Goal: Transaction & Acquisition: Purchase product/service

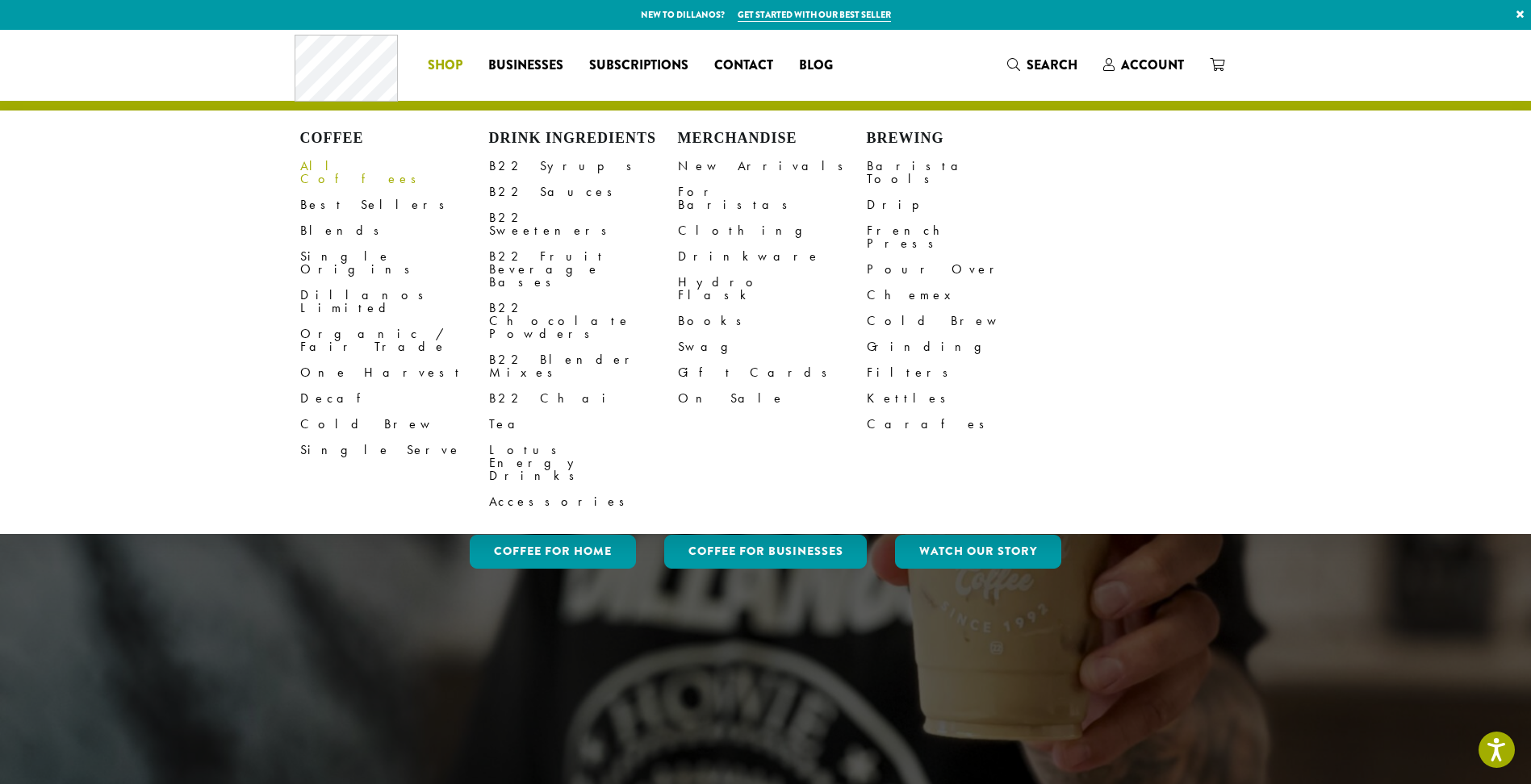
click at [328, 170] on link "All Coffees" at bounding box center [395, 173] width 189 height 39
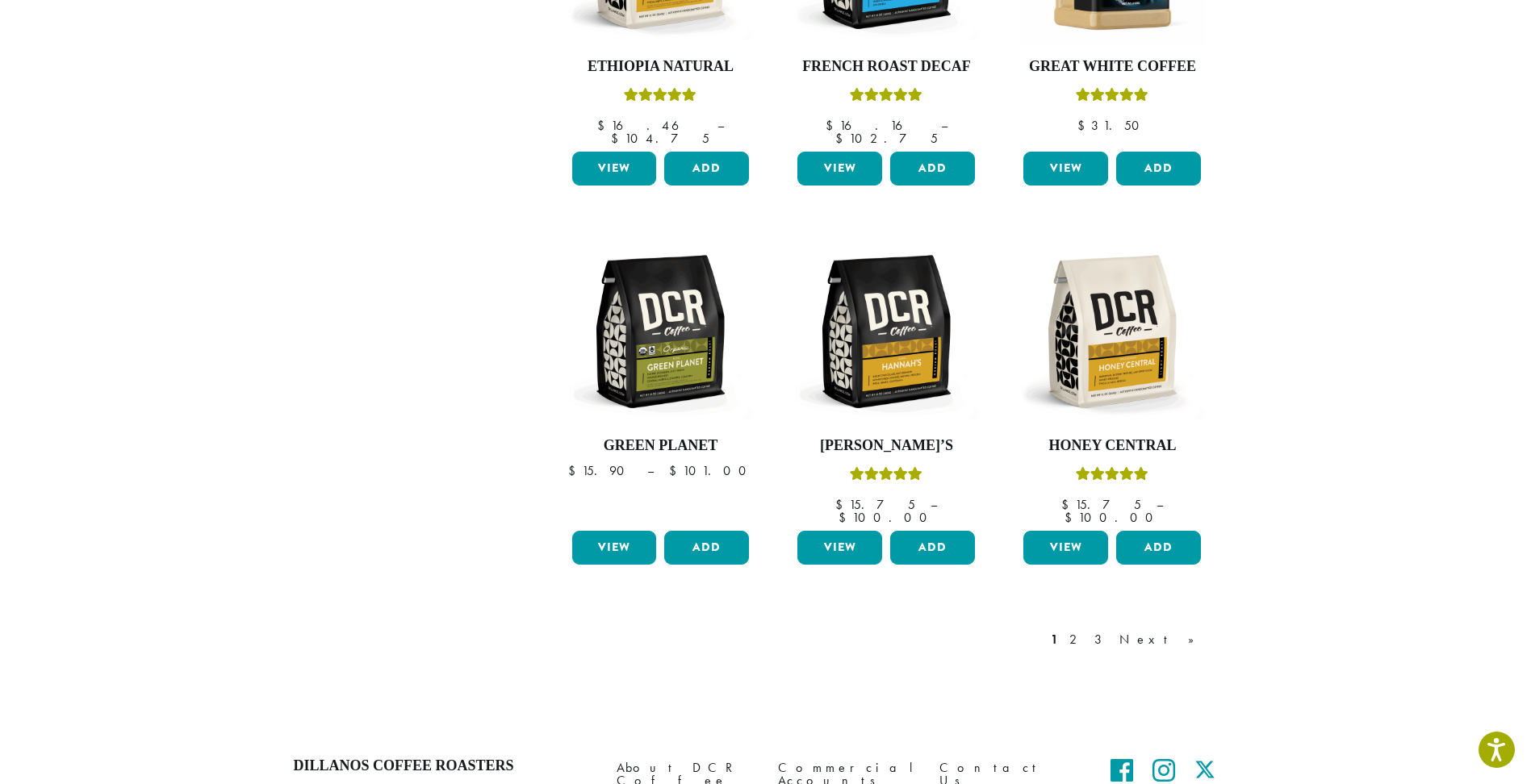
scroll to position [1172, 0]
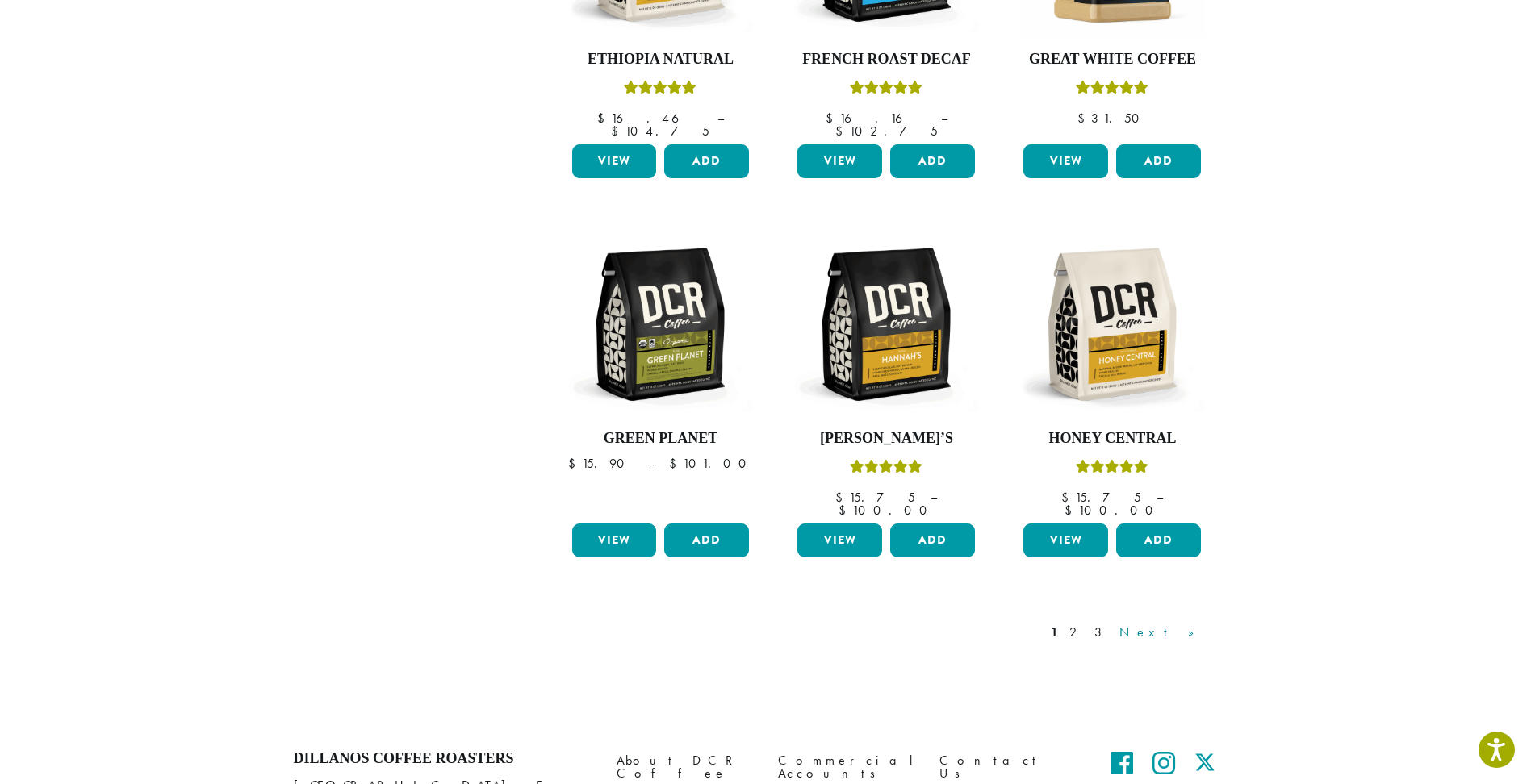
click at [1190, 623] on link "Next »" at bounding box center [1162, 632] width 93 height 19
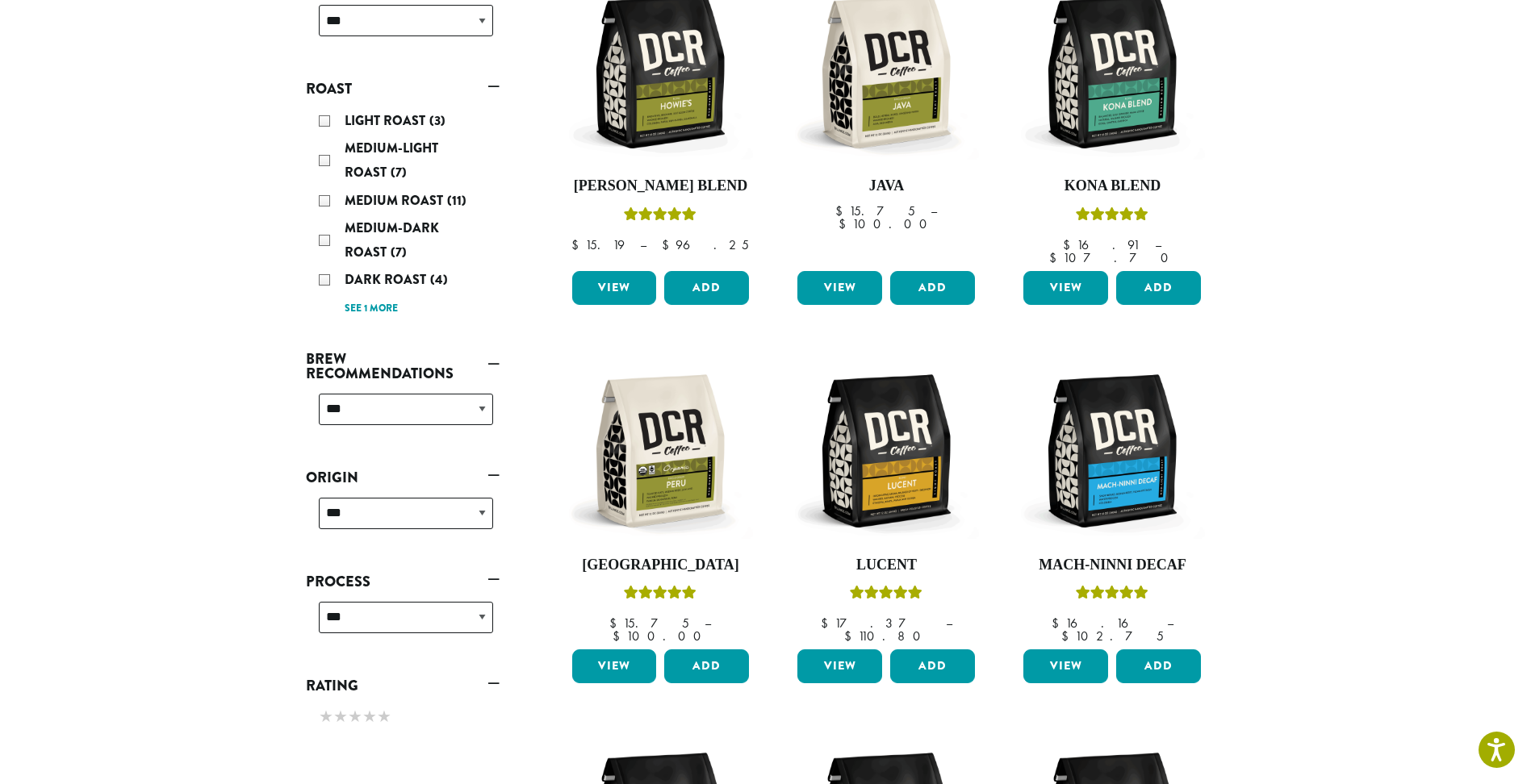
scroll to position [99, 0]
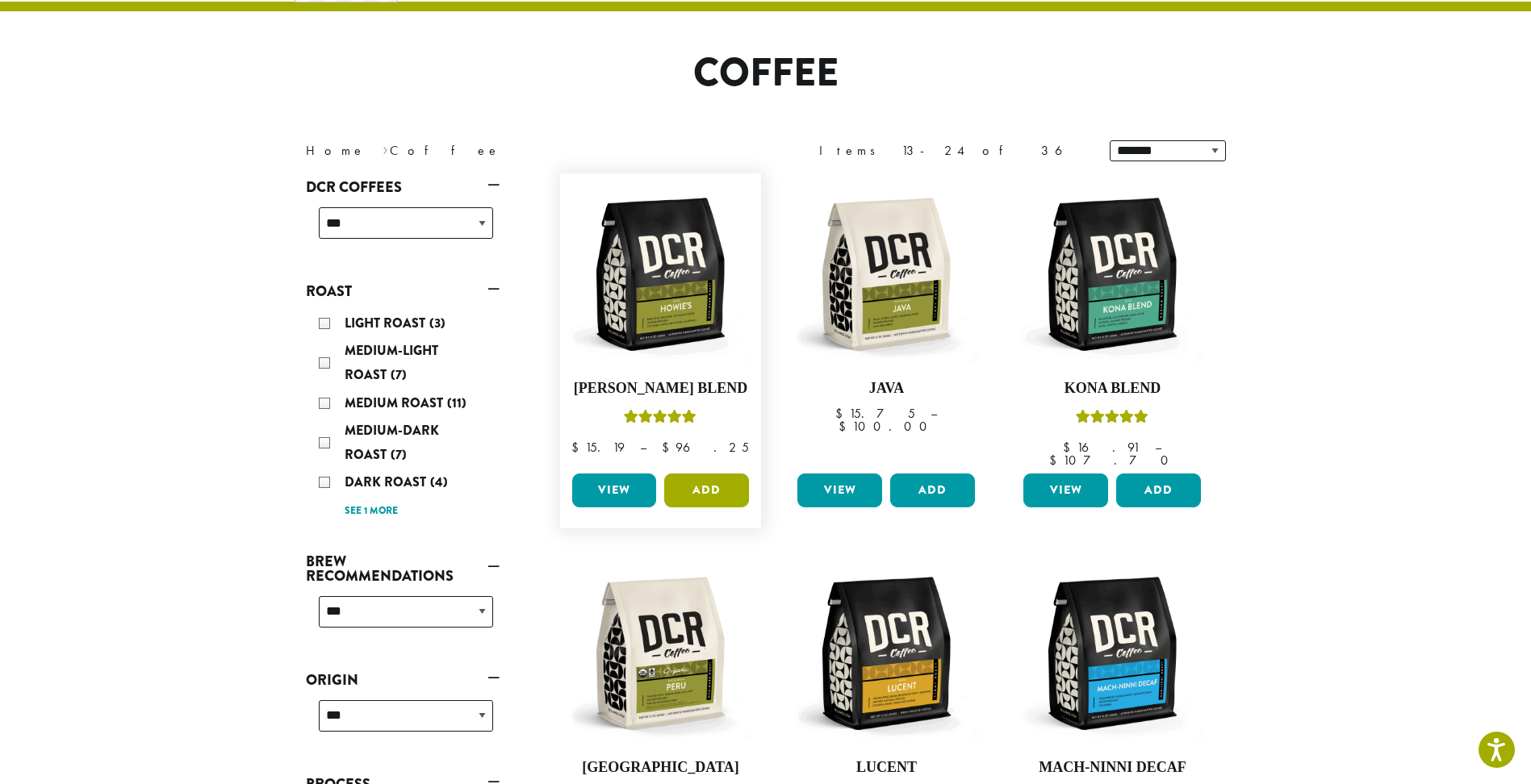
click at [701, 474] on button "Add" at bounding box center [706, 490] width 85 height 34
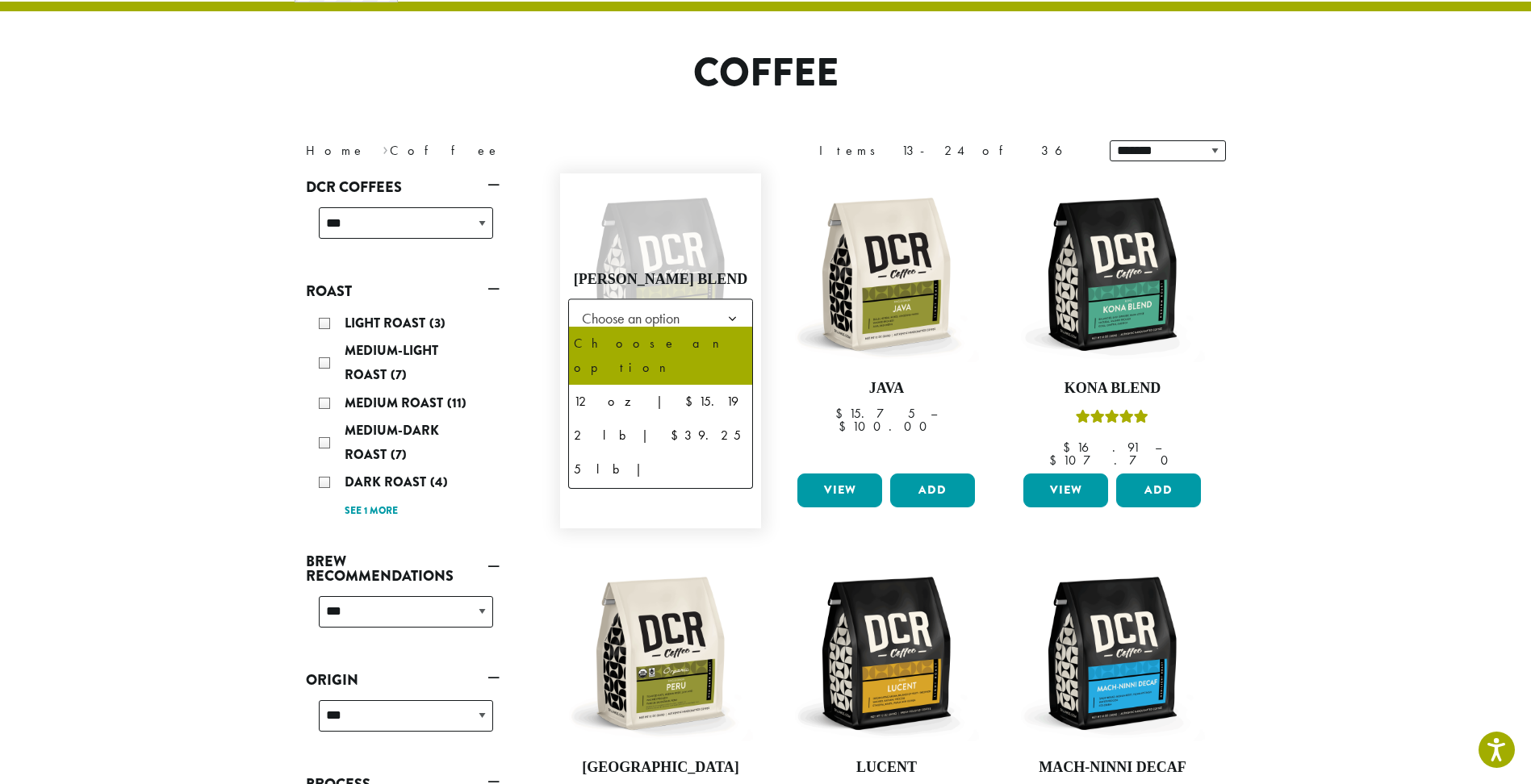
click at [664, 307] on span "Choose an option" at bounding box center [635, 318] width 120 height 31
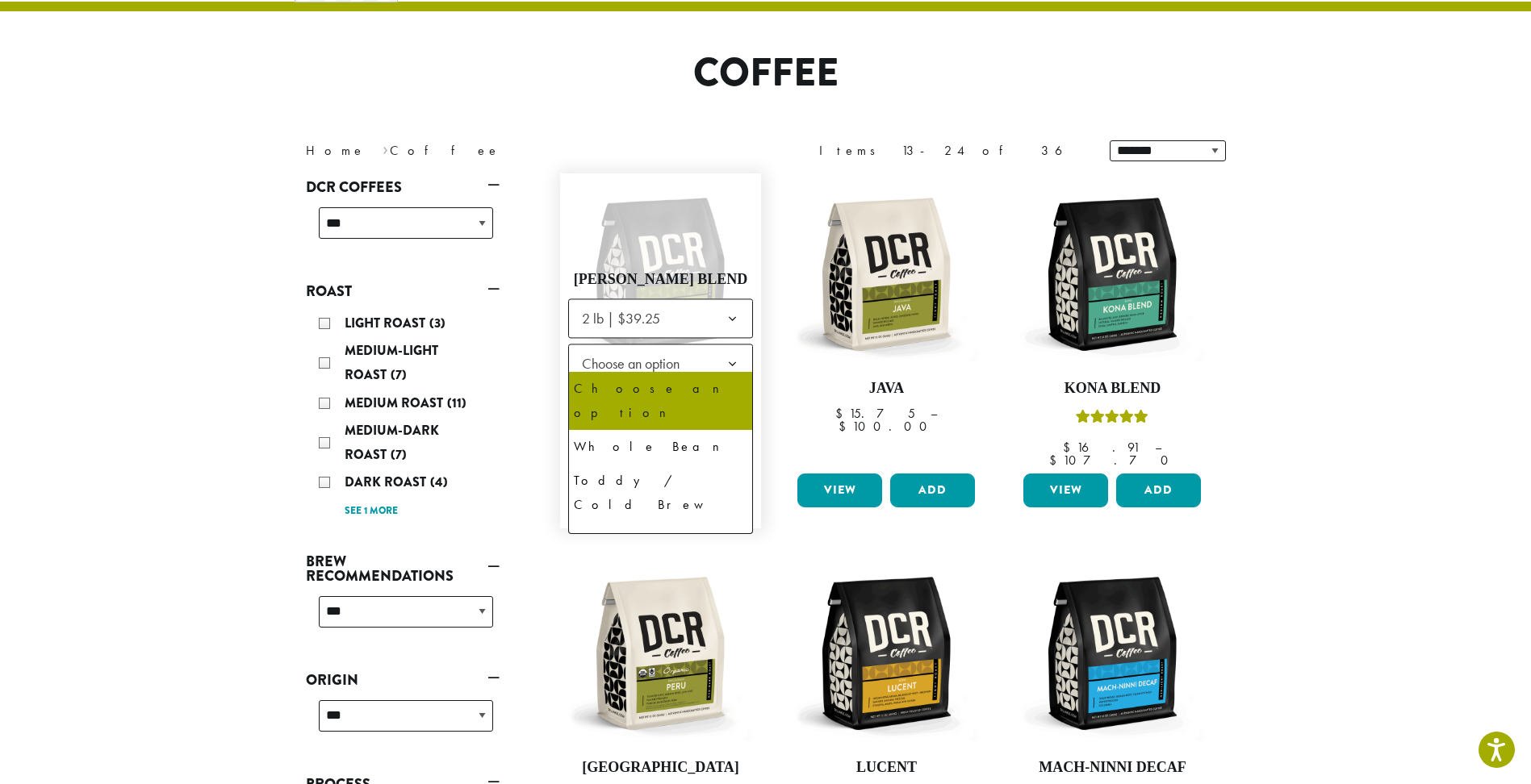
click at [615, 355] on span "Choose an option" at bounding box center [635, 363] width 120 height 31
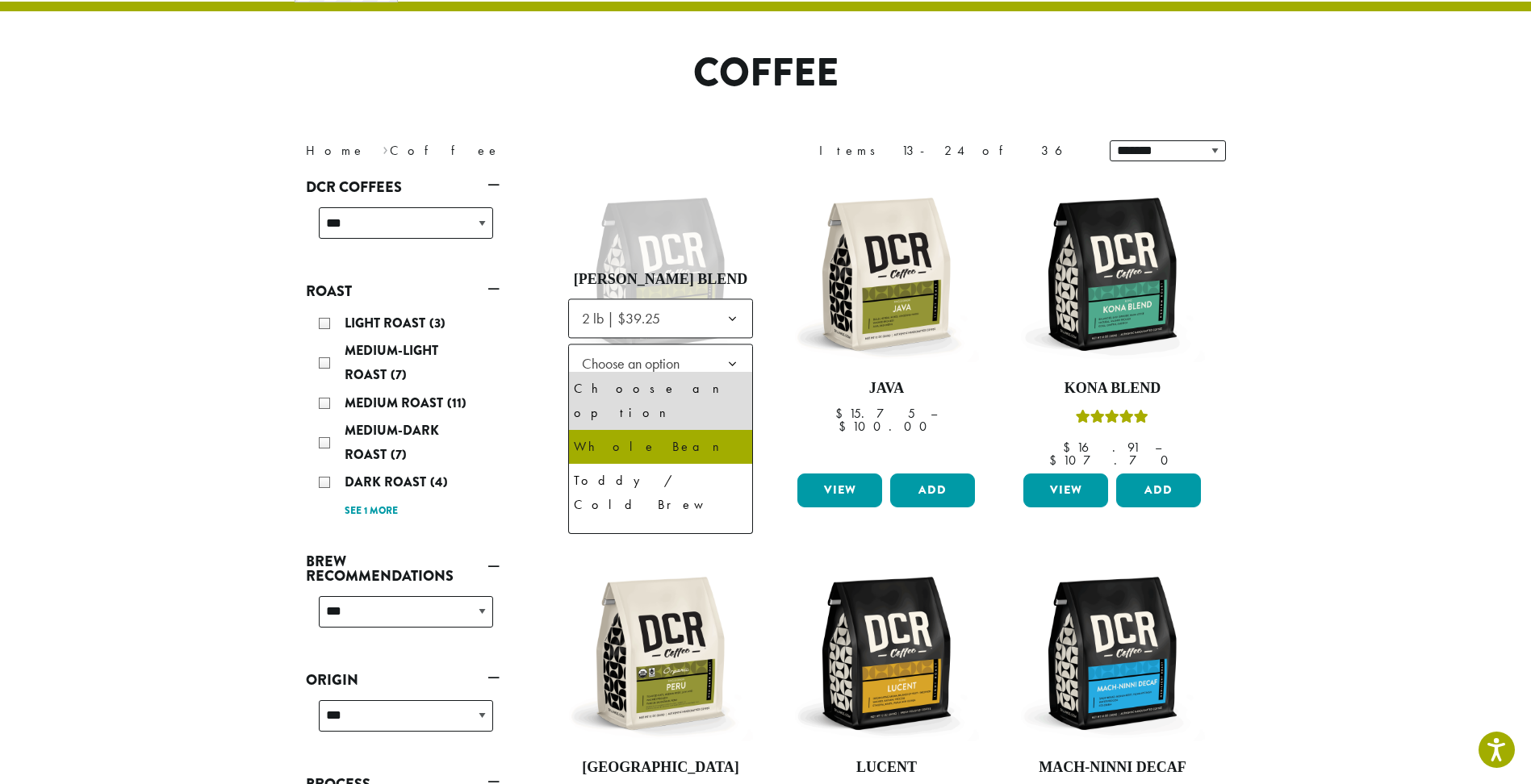
select select "**********"
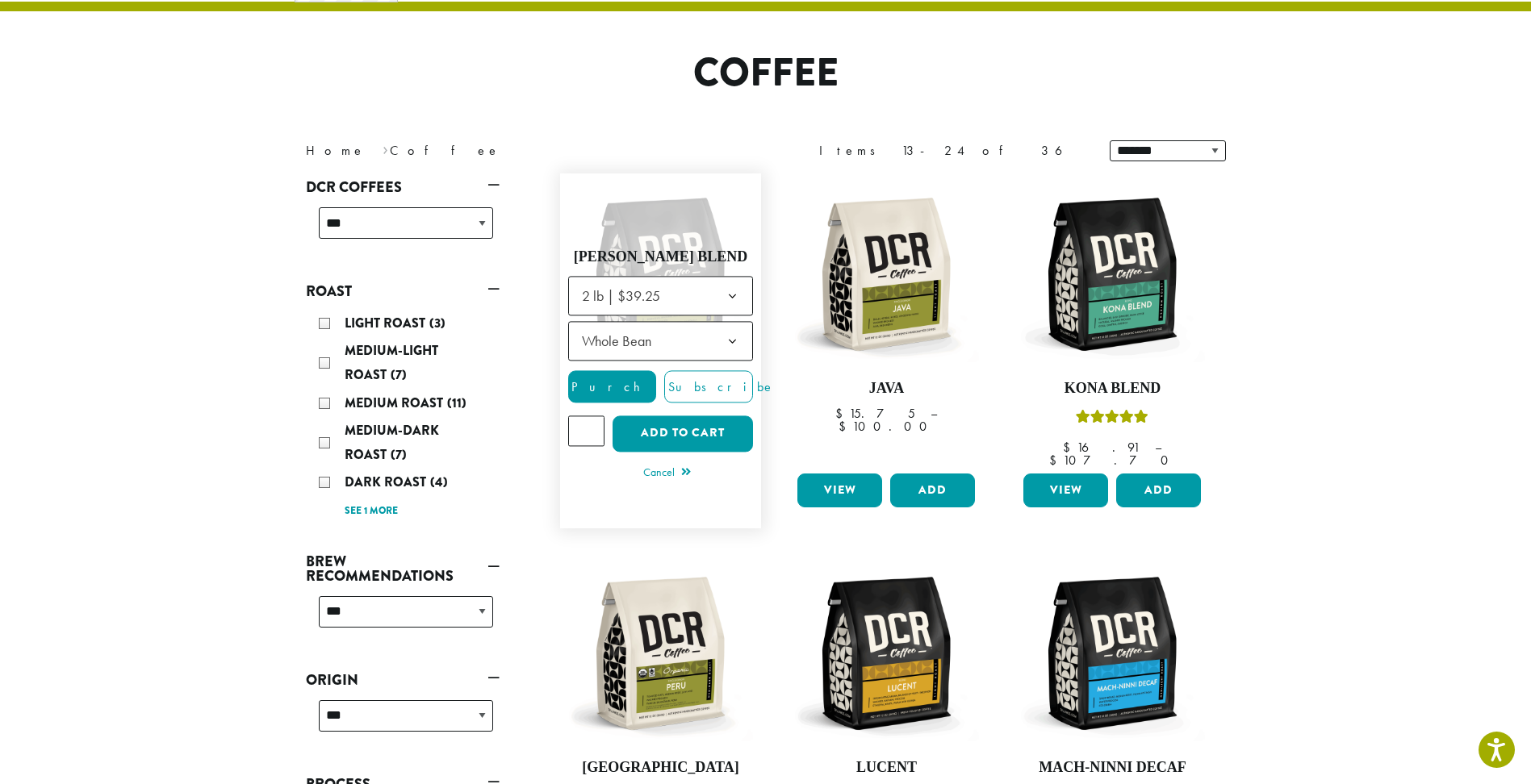
type input "*"
click at [591, 417] on input "*" at bounding box center [587, 430] width 37 height 31
click at [667, 426] on button "Add to cart" at bounding box center [683, 433] width 141 height 36
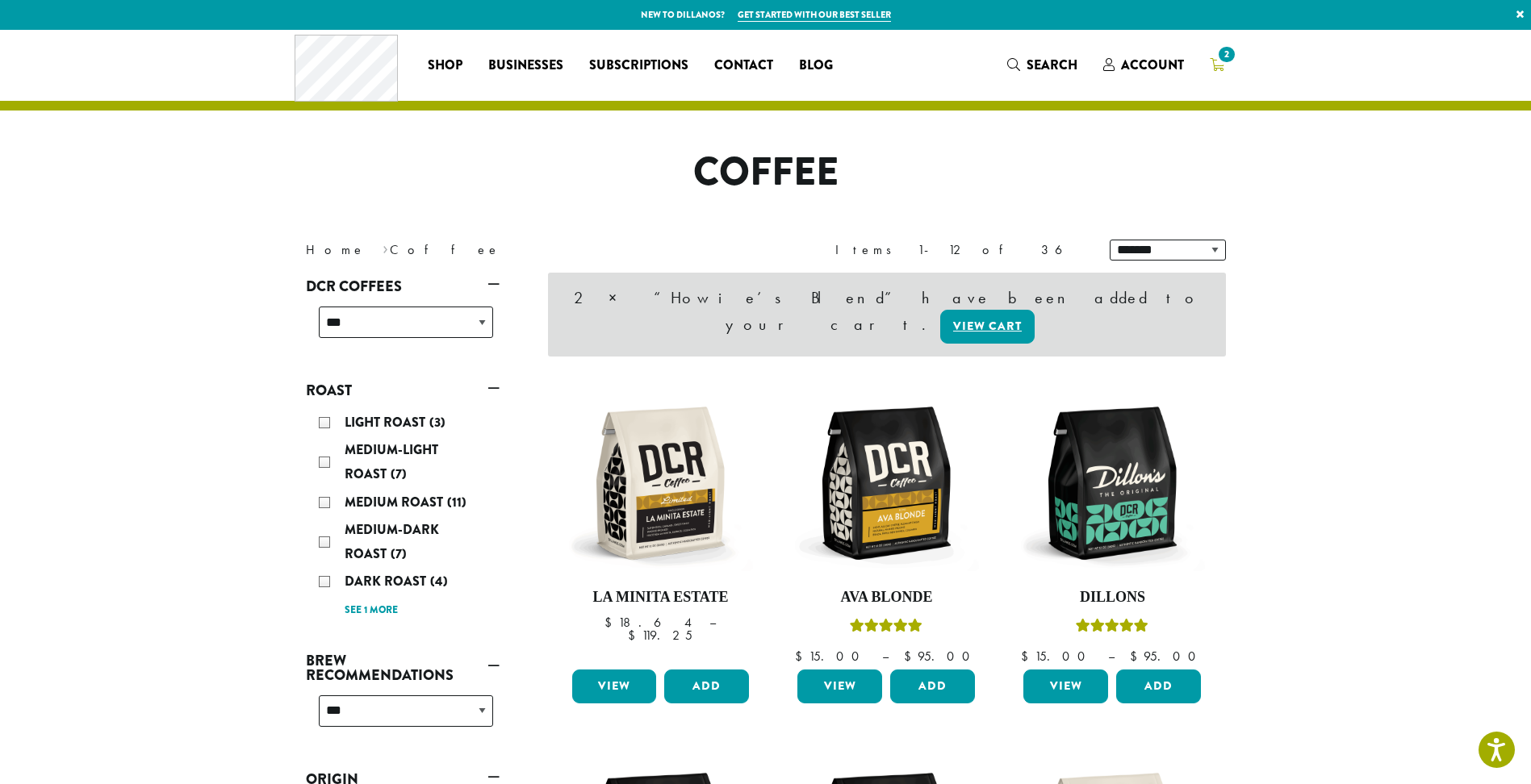
click at [1222, 62] on span "2" at bounding box center [1226, 54] width 22 height 22
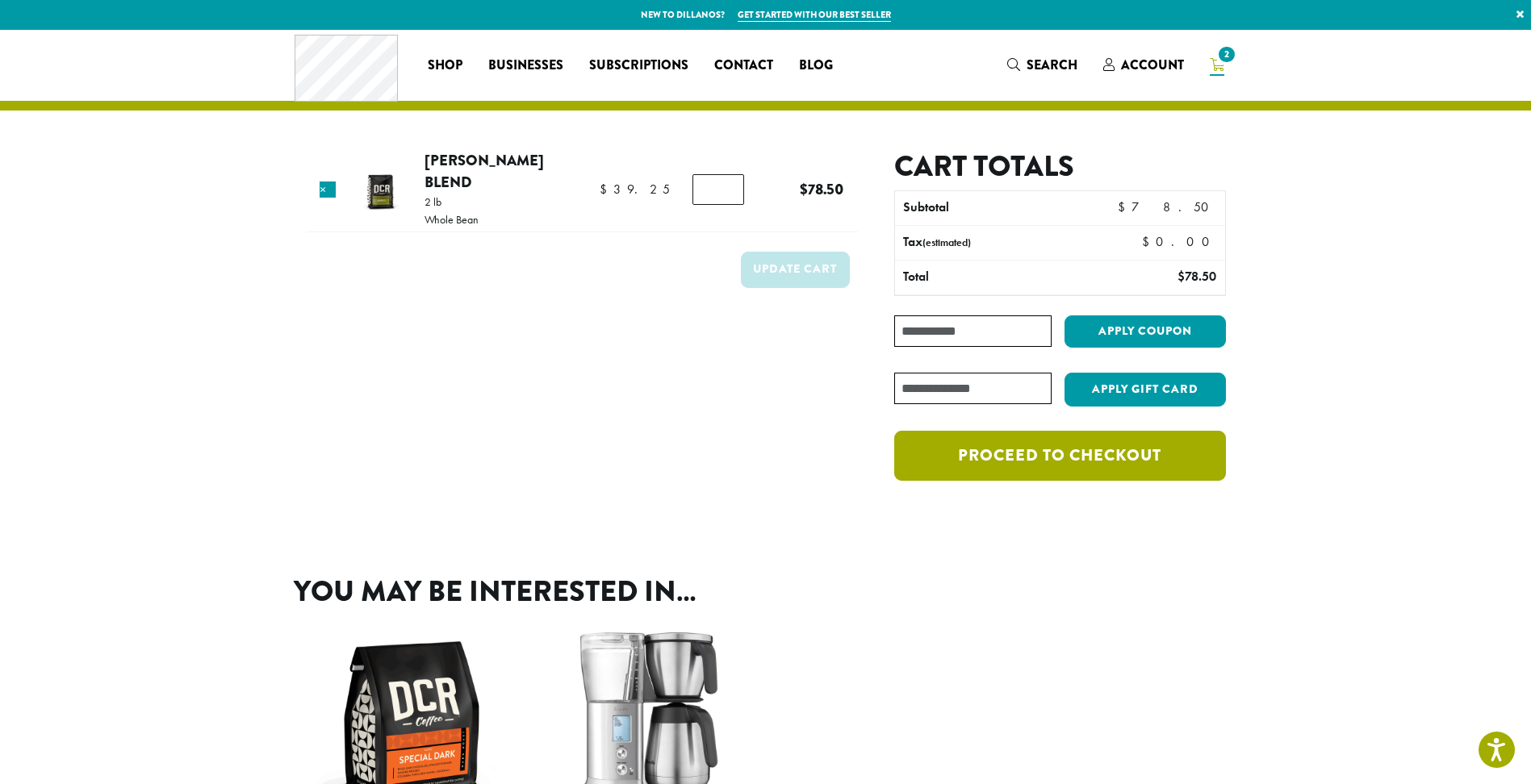
click at [1060, 458] on link "Proceed to checkout" at bounding box center [1059, 455] width 330 height 50
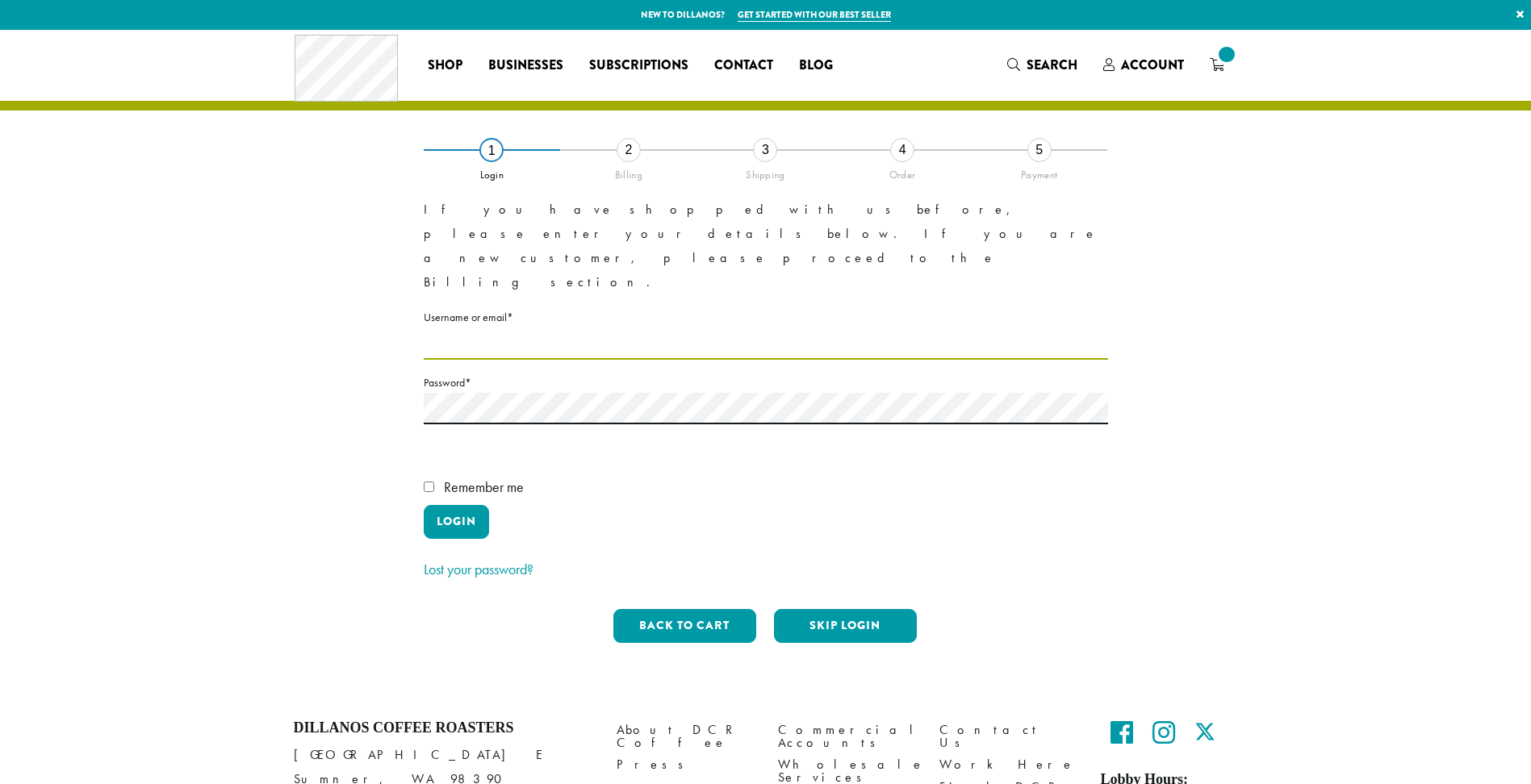
type input "**********"
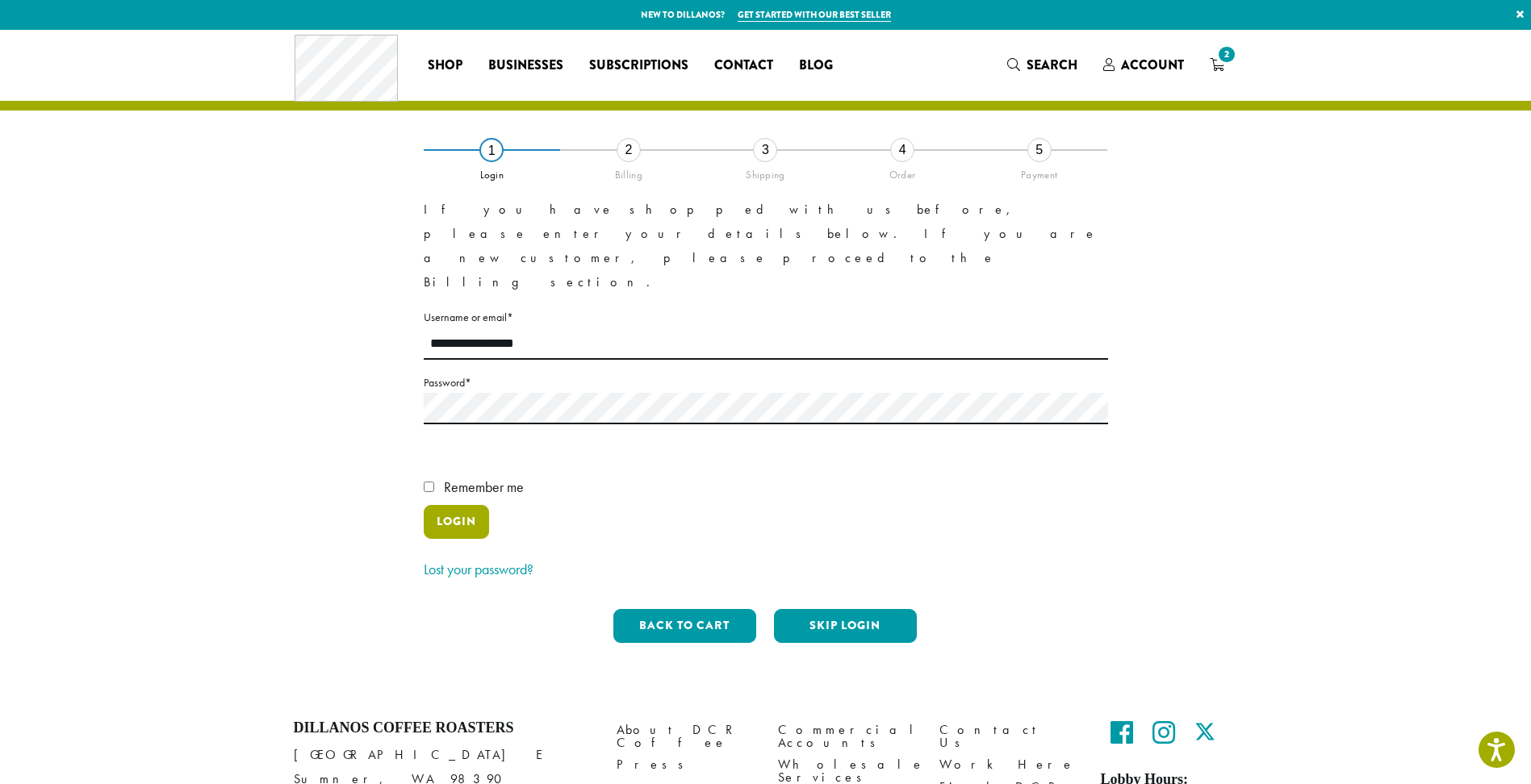
click at [459, 505] on button "Login" at bounding box center [456, 522] width 65 height 34
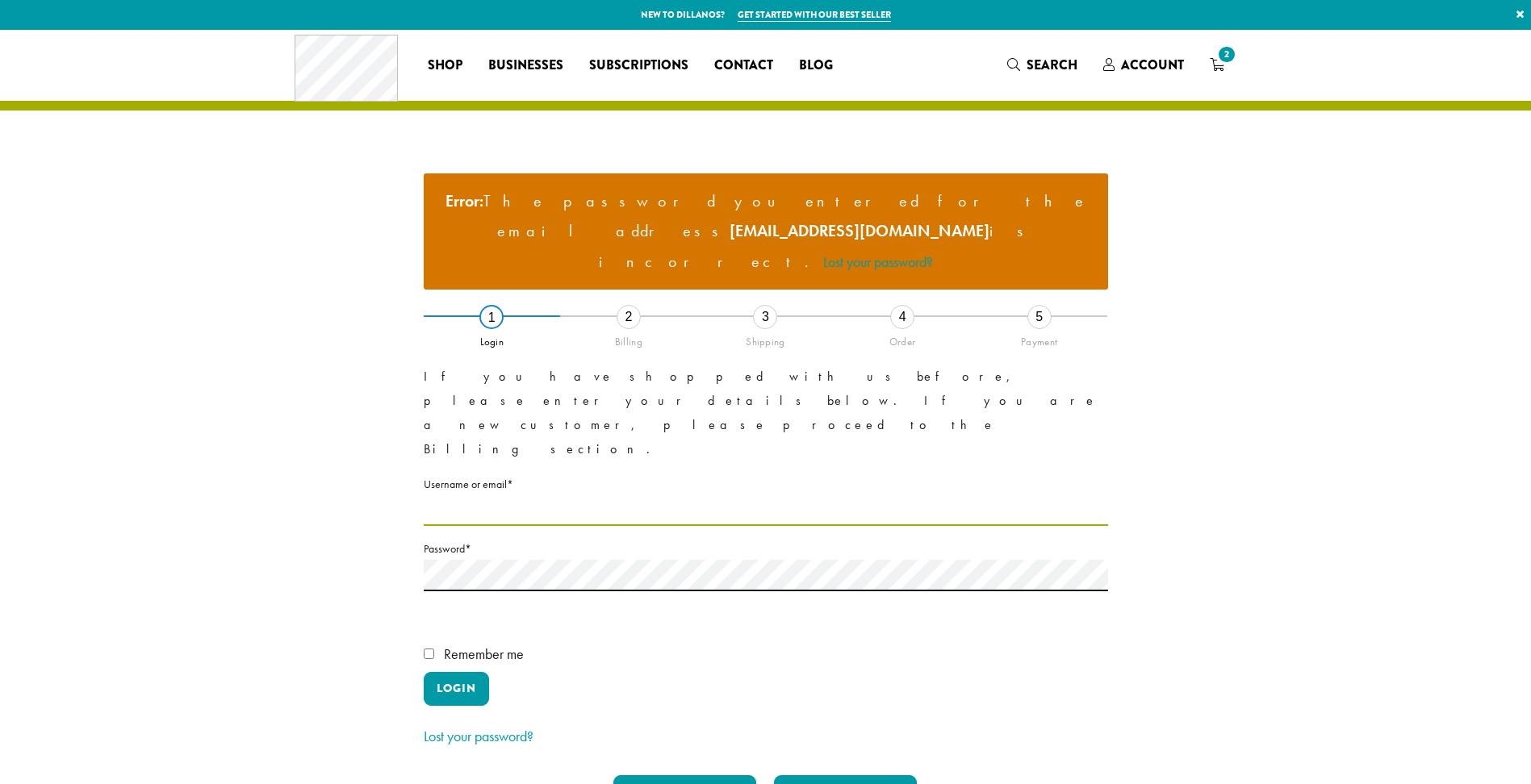
type input "**********"
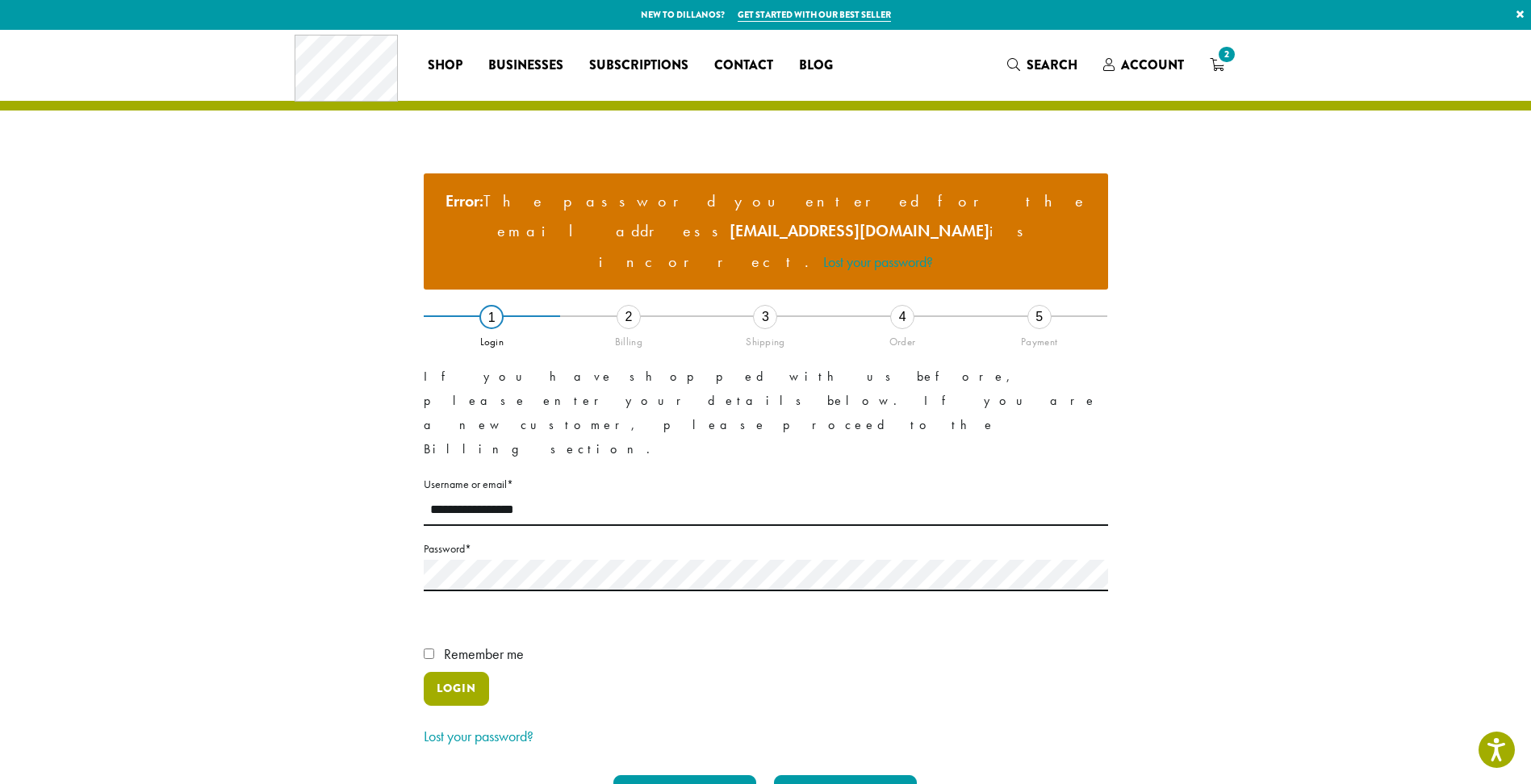
click at [452, 672] on button "Login" at bounding box center [456, 689] width 65 height 34
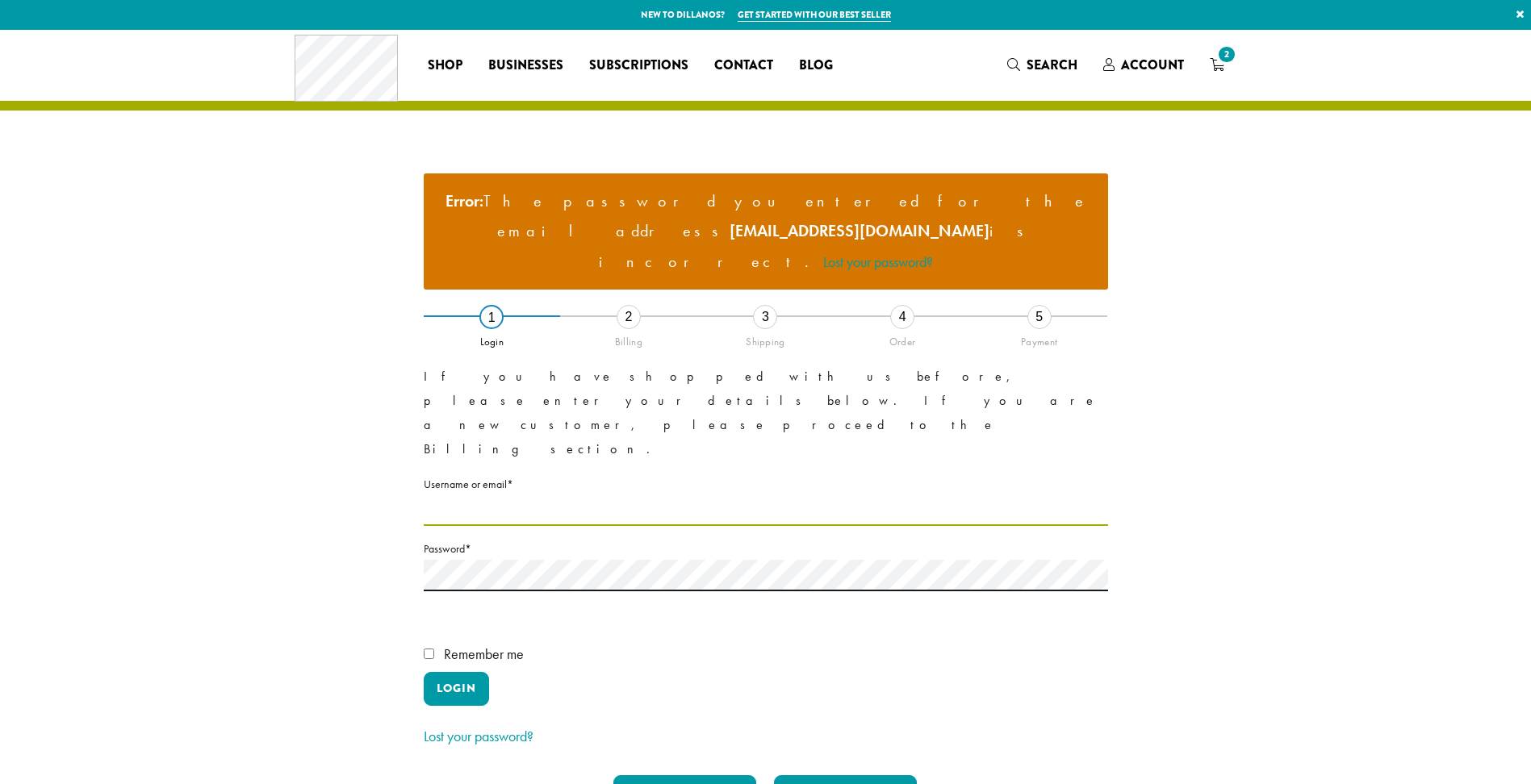
type input "**********"
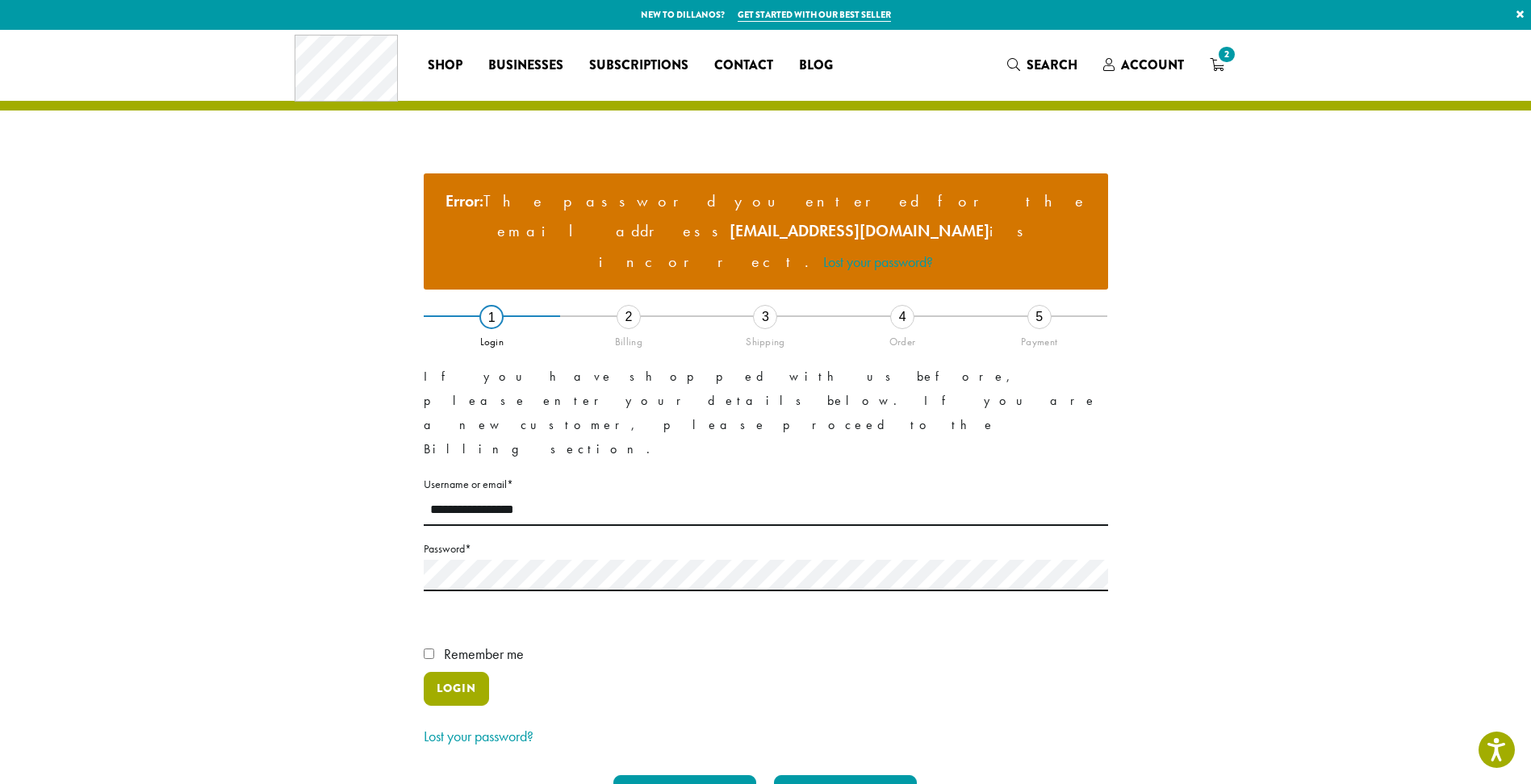
click at [466, 672] on button "Login" at bounding box center [456, 689] width 65 height 34
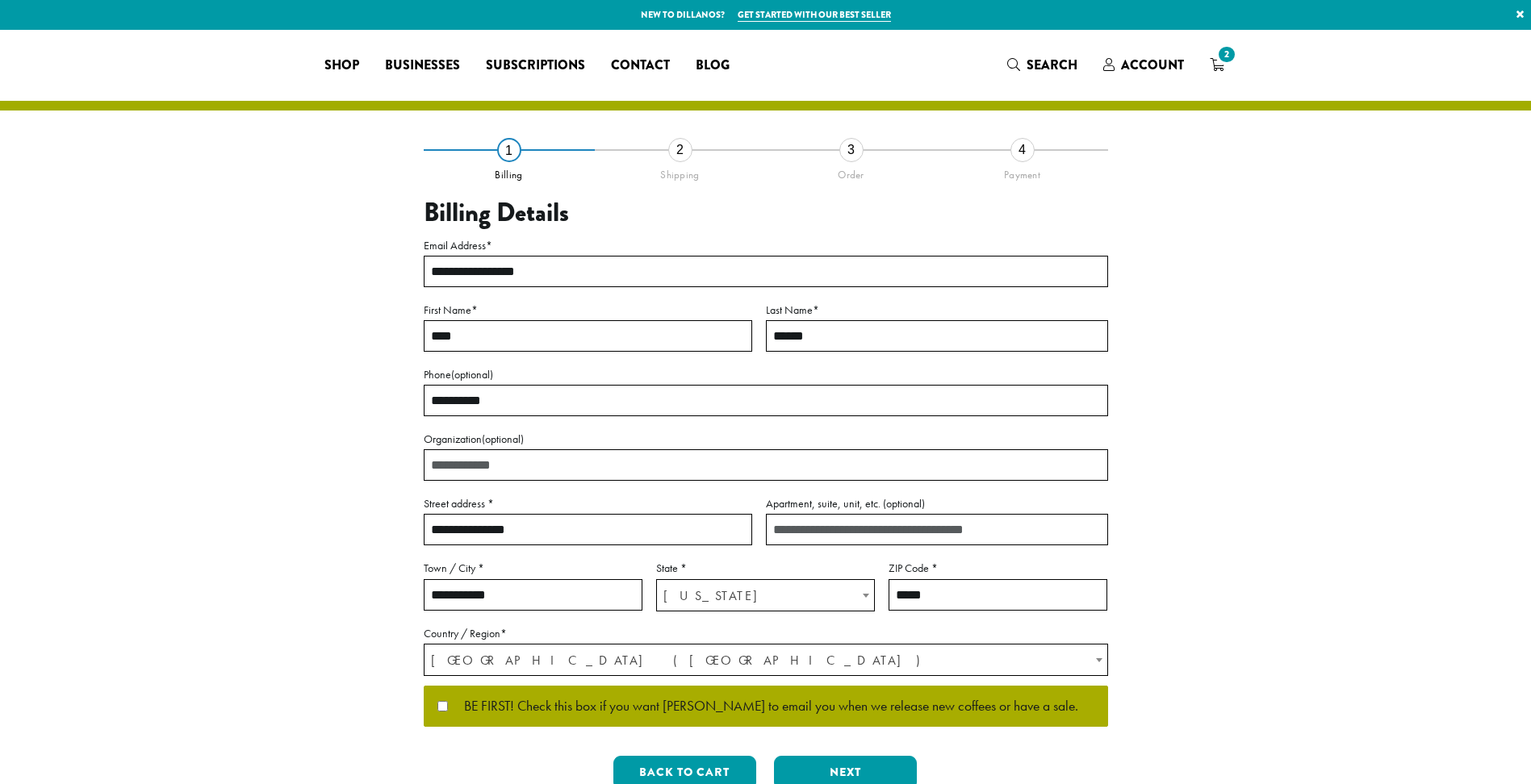
select select "**"
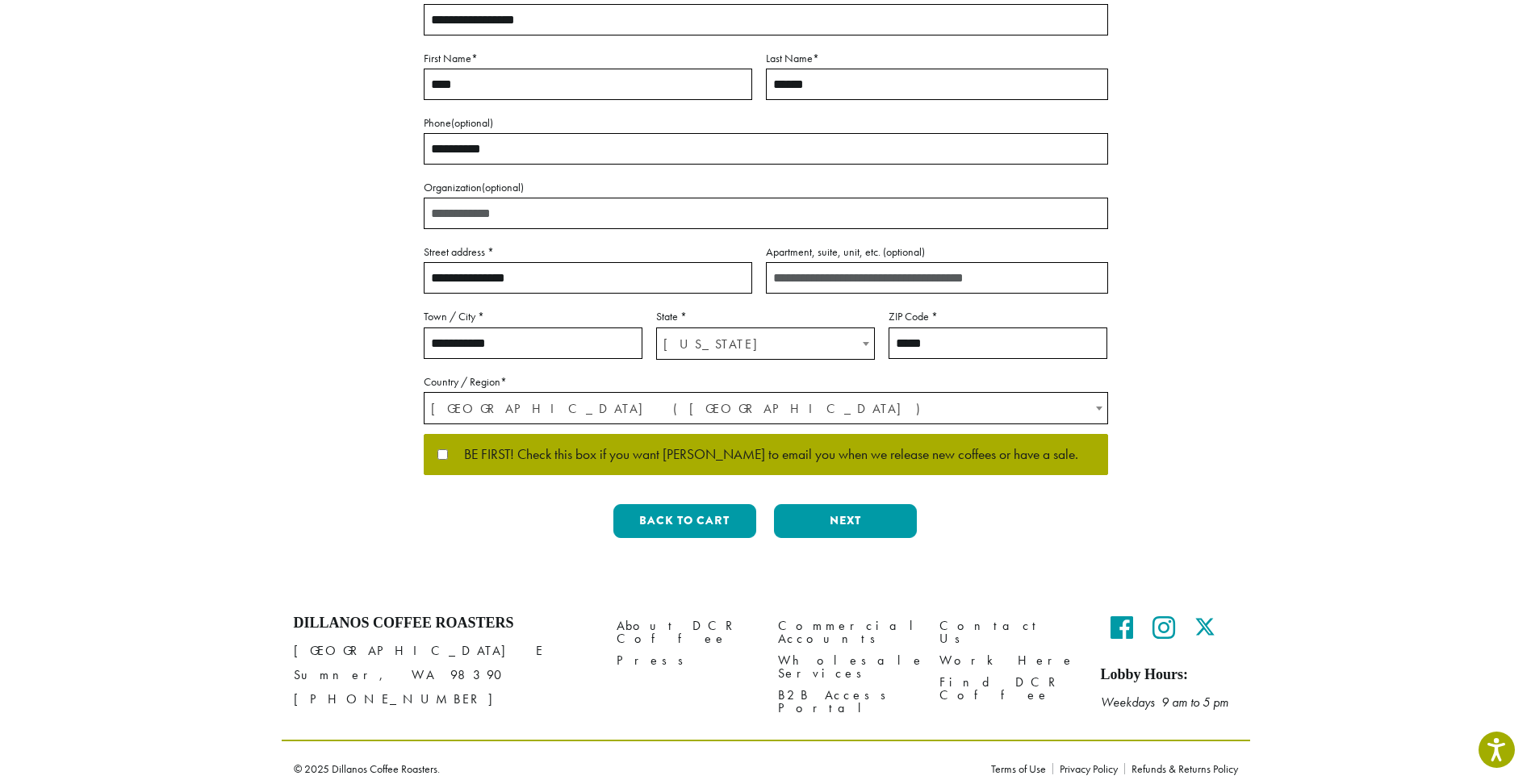
scroll to position [264, 0]
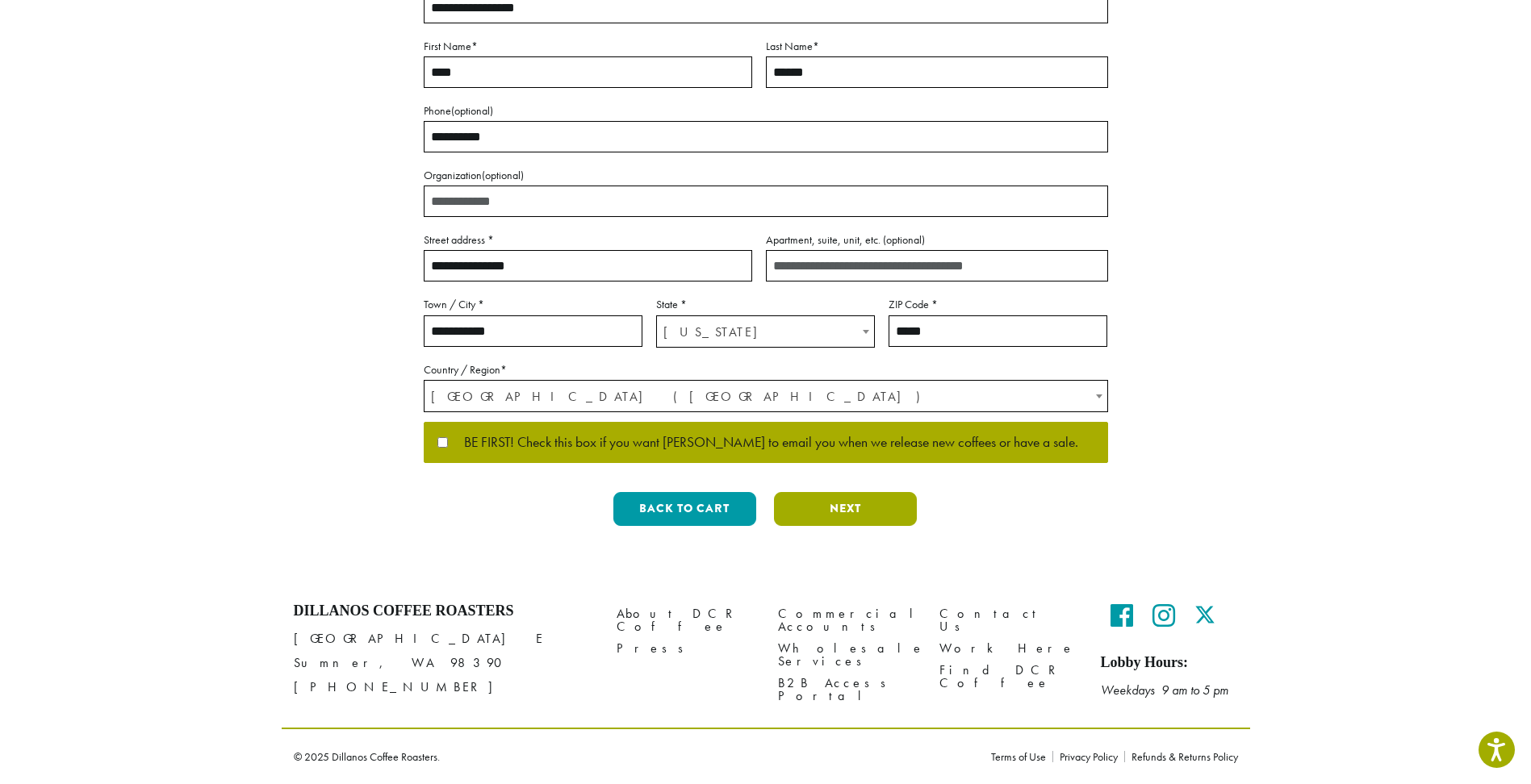
click at [864, 511] on button "Next" at bounding box center [845, 509] width 143 height 34
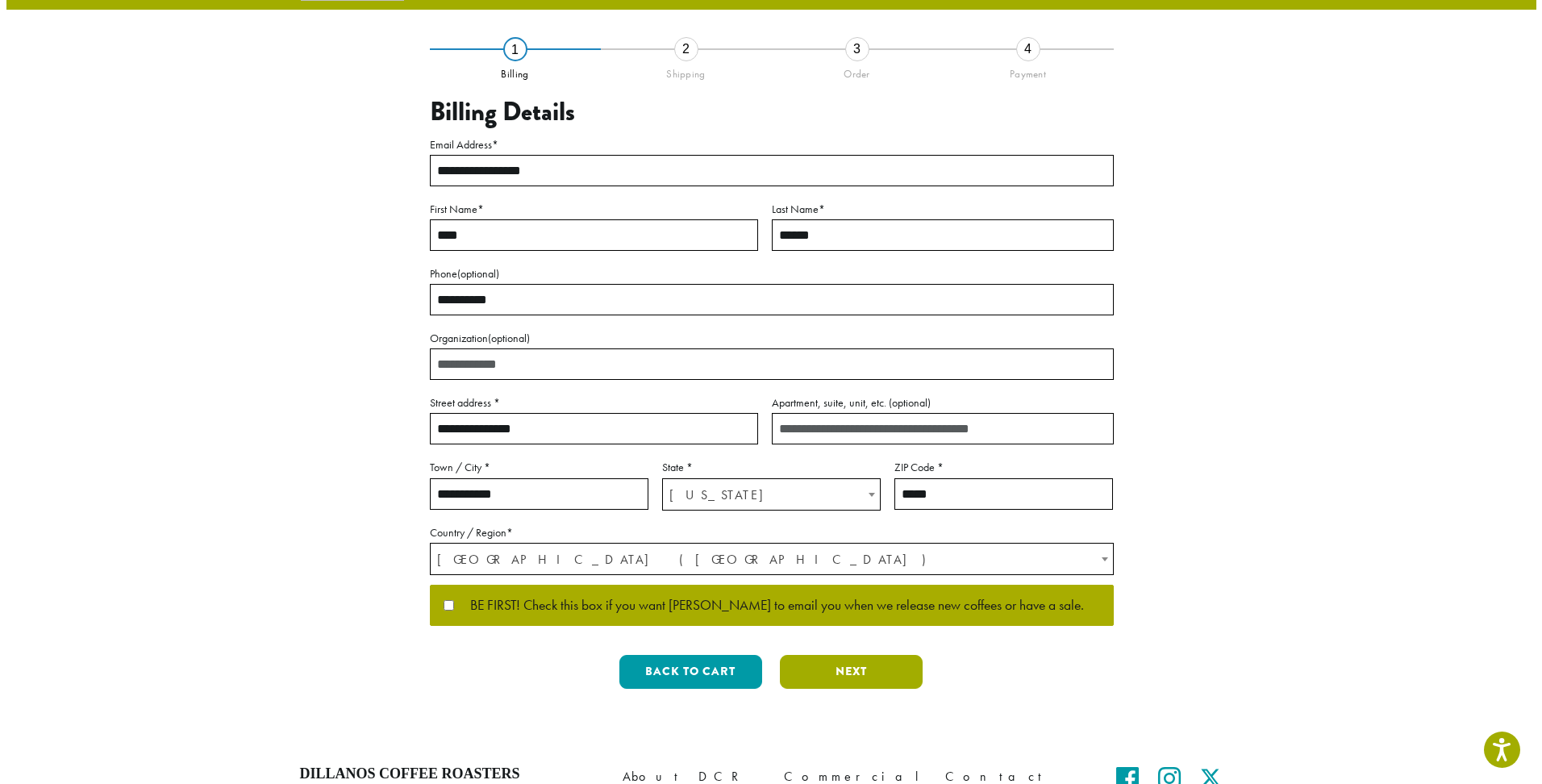
scroll to position [0, 0]
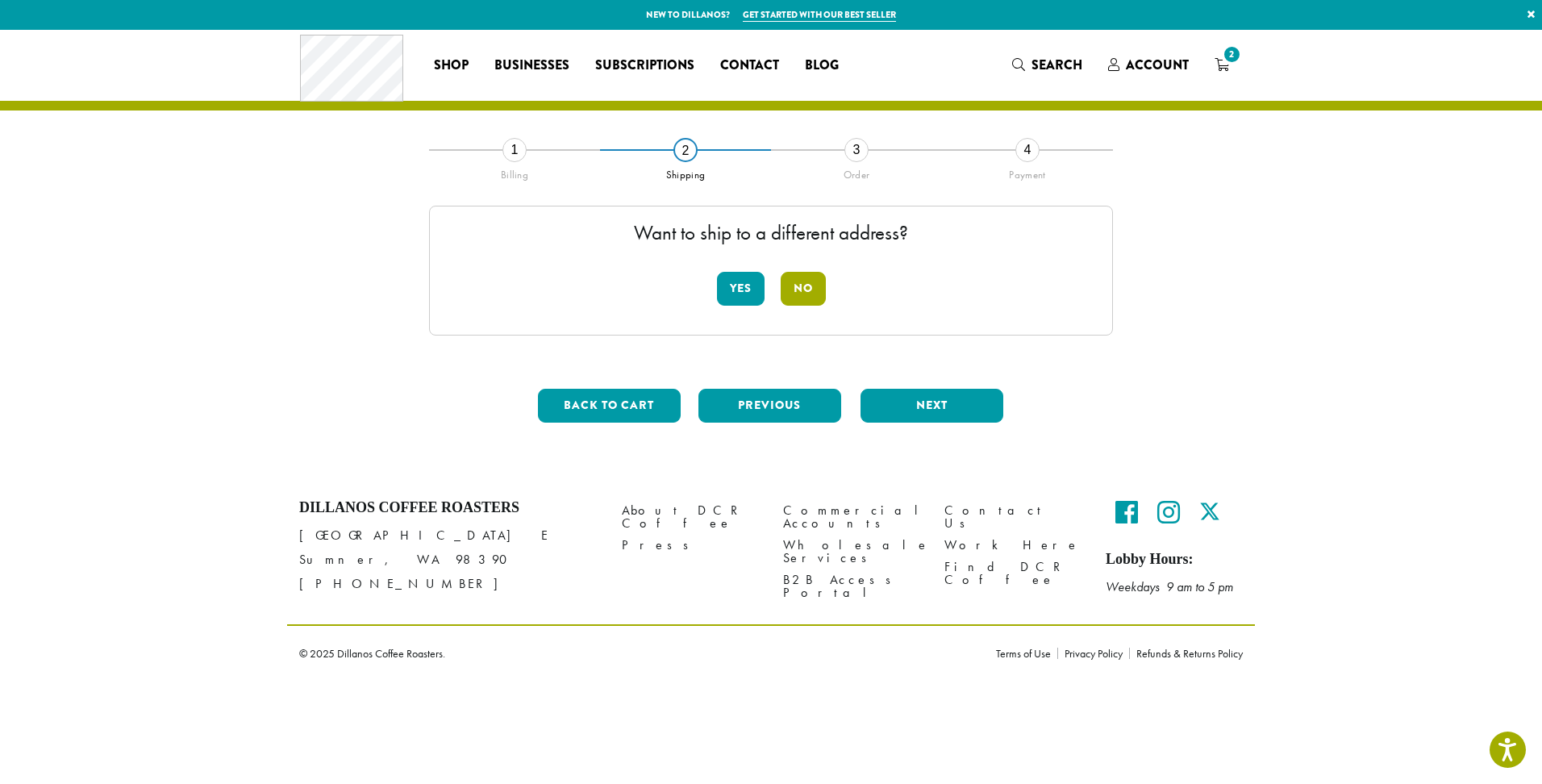
click at [795, 281] on button "No" at bounding box center [804, 289] width 45 height 34
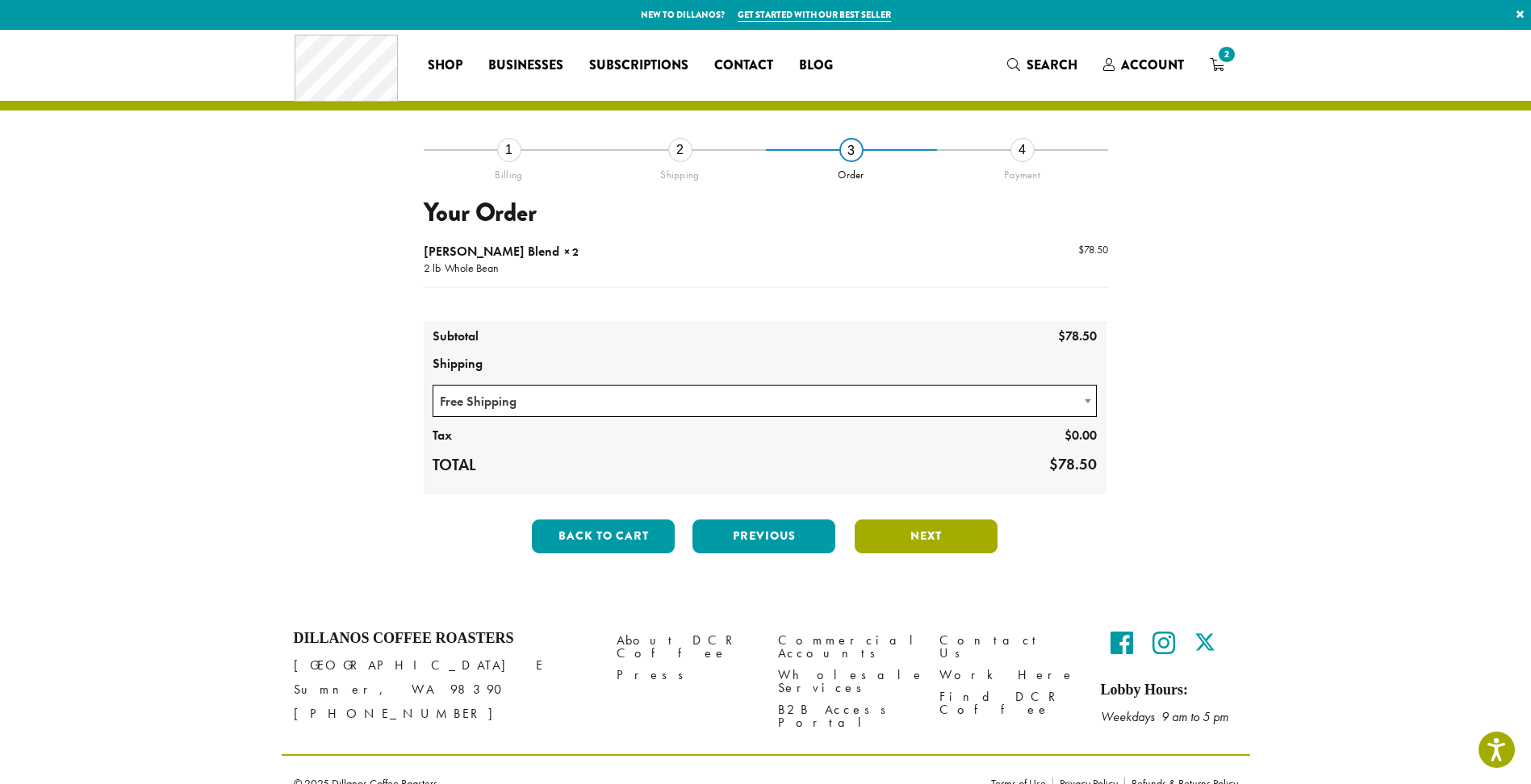
click at [896, 538] on button "Next" at bounding box center [926, 536] width 143 height 34
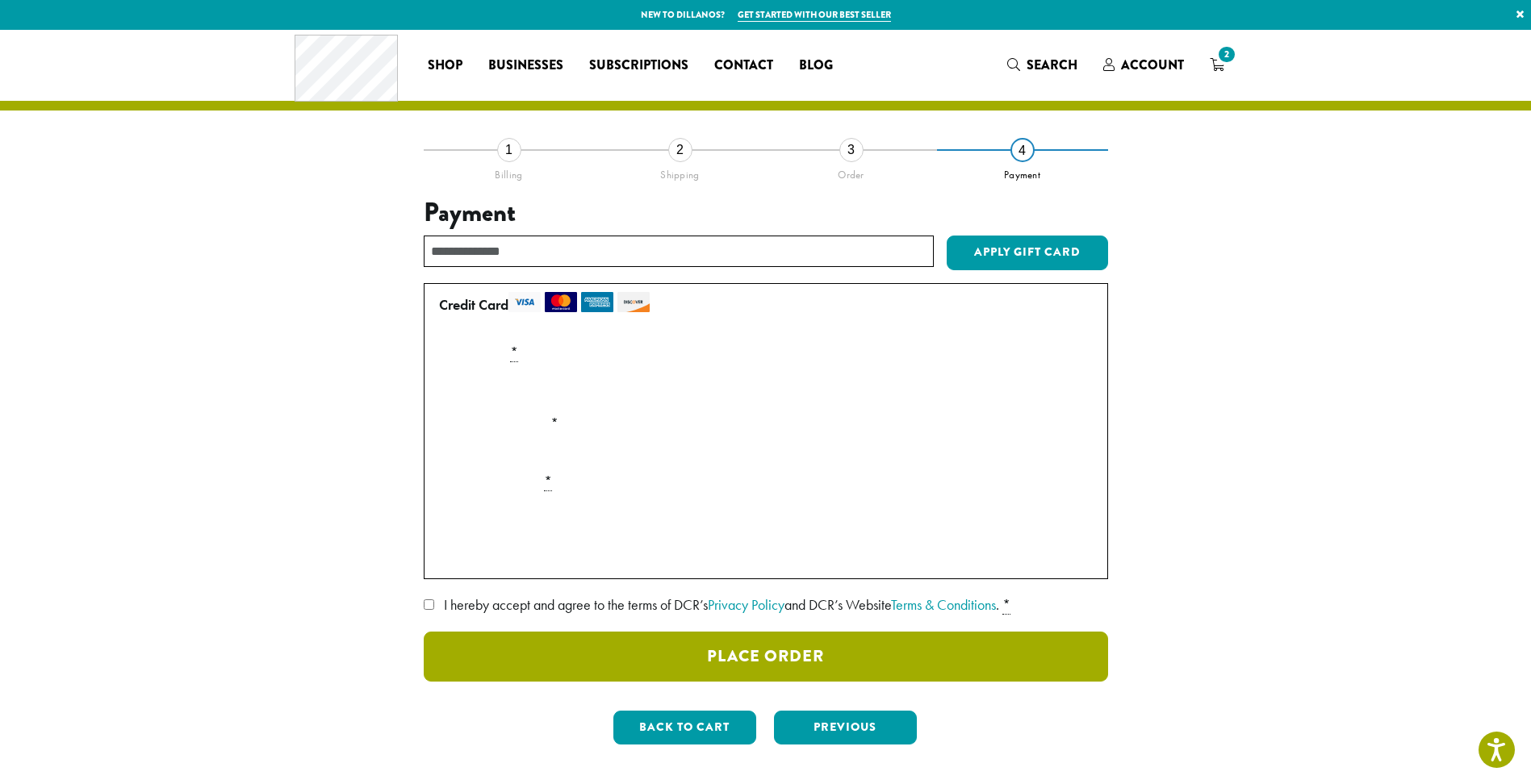
click at [454, 644] on button "Place Order" at bounding box center [765, 656] width 684 height 50
